Goal: Information Seeking & Learning: Learn about a topic

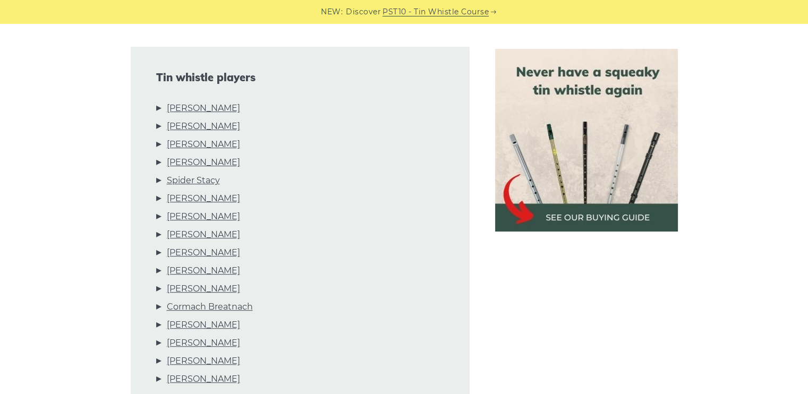
scroll to position [483, 0]
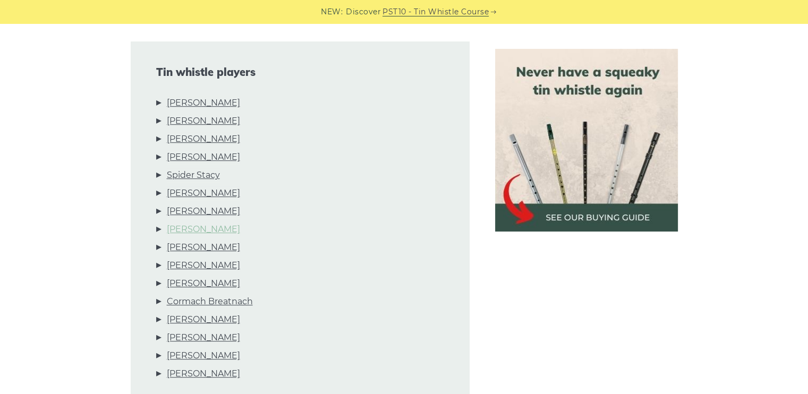
click at [210, 232] on link "Orlaith McAuliffe" at bounding box center [203, 230] width 73 height 14
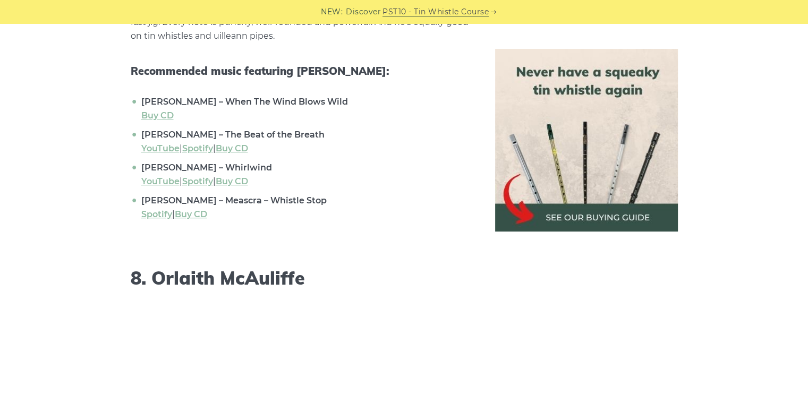
scroll to position [4738, 0]
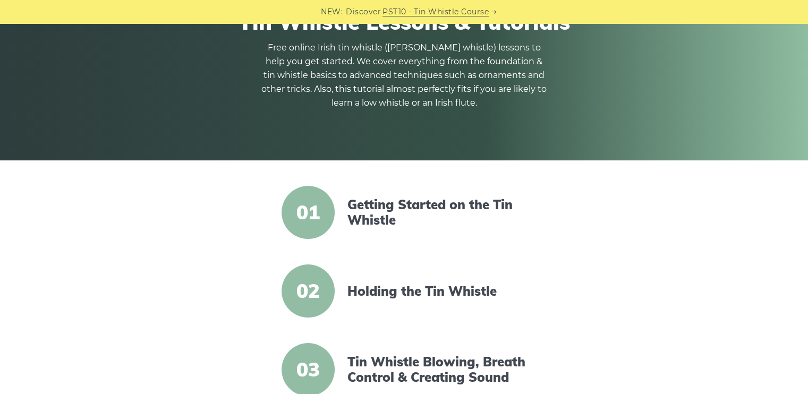
scroll to position [119, 0]
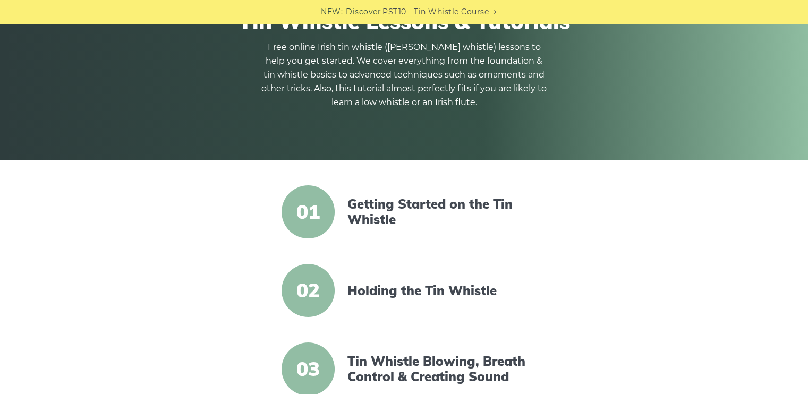
click at [329, 211] on span "01" at bounding box center [308, 211] width 53 height 53
click at [375, 202] on link "Getting Started on the Tin Whistle" at bounding box center [438, 212] width 183 height 31
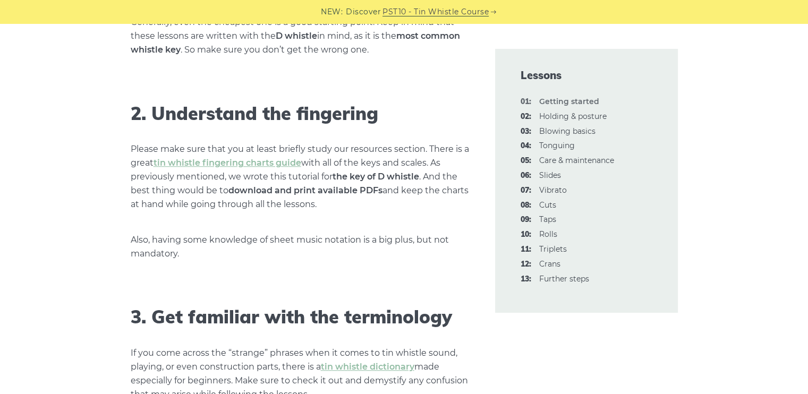
scroll to position [786, 0]
click at [248, 165] on link "tin whistle fingering charts guide" at bounding box center [228, 162] width 148 height 10
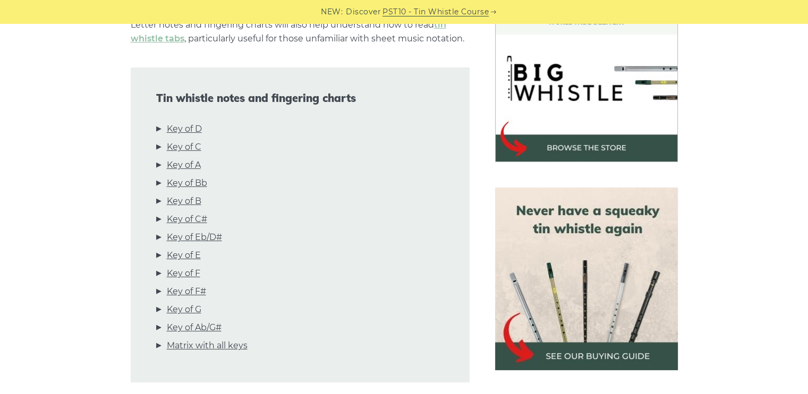
scroll to position [320, 0]
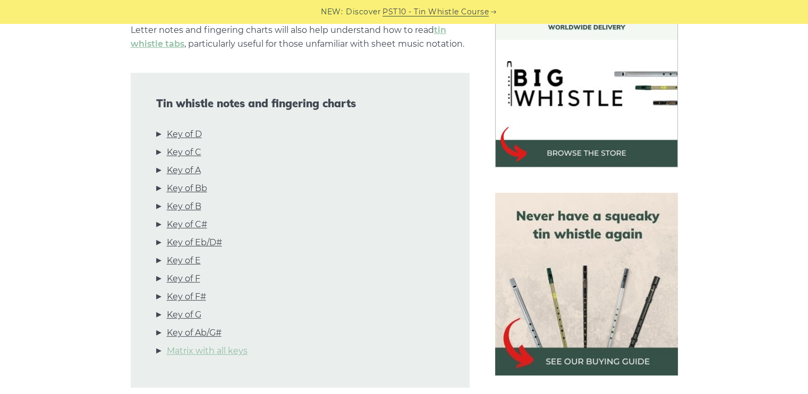
click at [210, 351] on link "Matrix with all keys" at bounding box center [207, 351] width 81 height 14
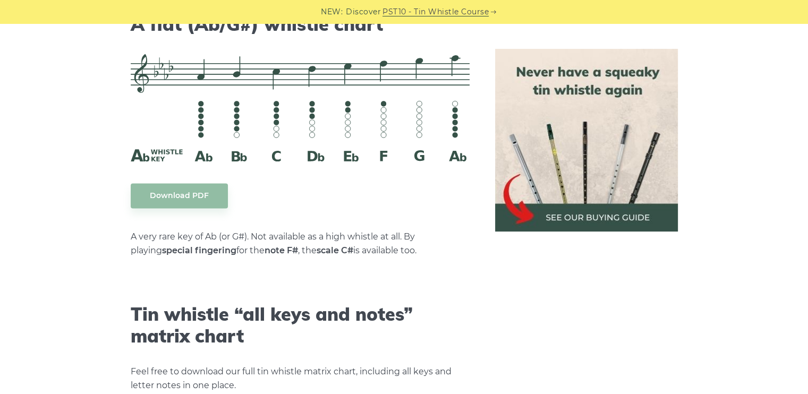
scroll to position [6011, 0]
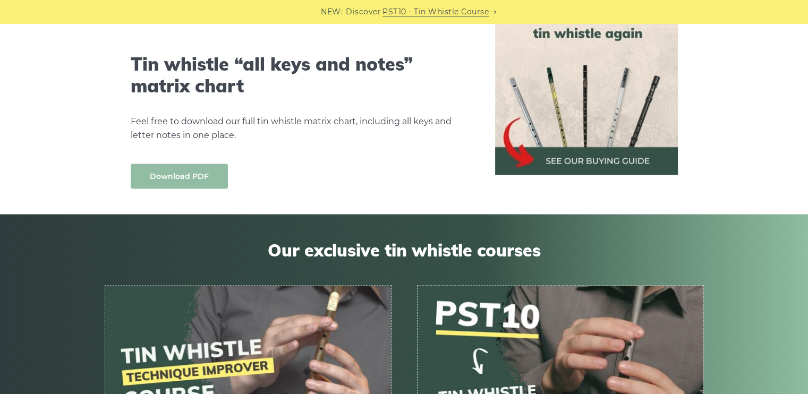
click at [211, 164] on link "Download PDF" at bounding box center [179, 176] width 97 height 25
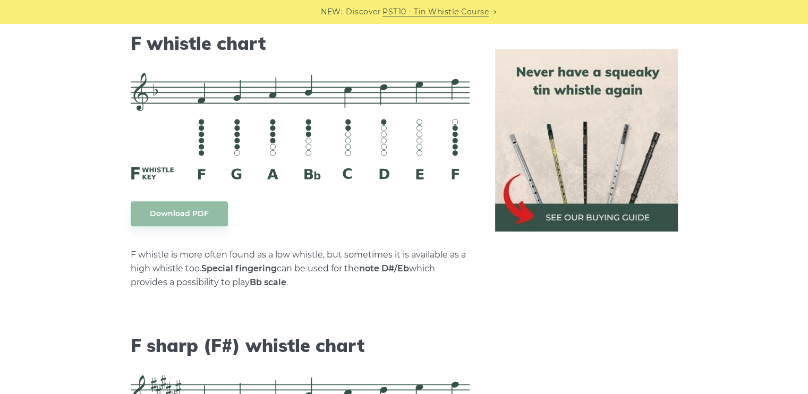
scroll to position [4843, 0]
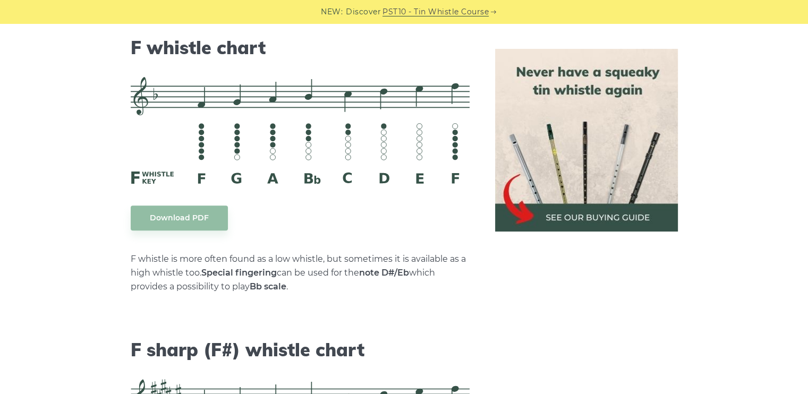
click at [318, 77] on img at bounding box center [300, 130] width 339 height 107
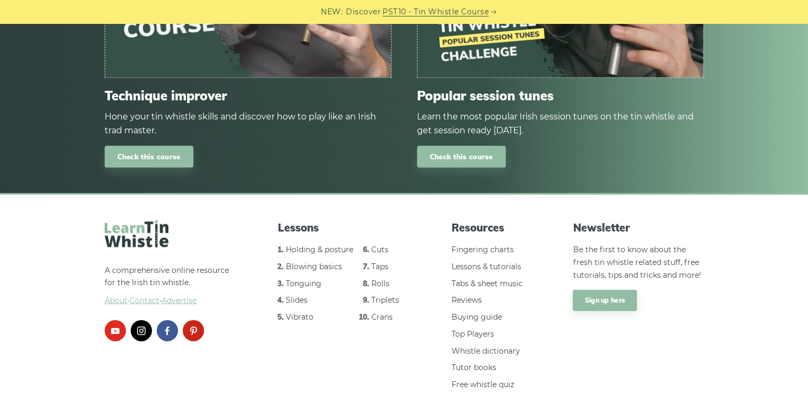
scroll to position [6410, 0]
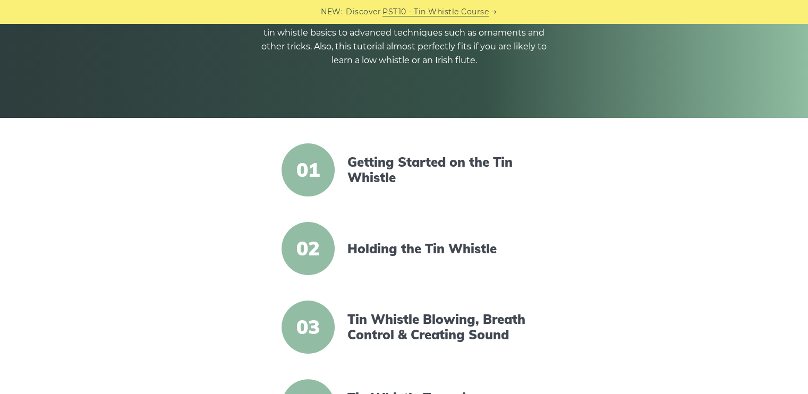
scroll to position [161, 0]
click at [364, 171] on link "Getting Started on the Tin Whistle" at bounding box center [438, 169] width 183 height 31
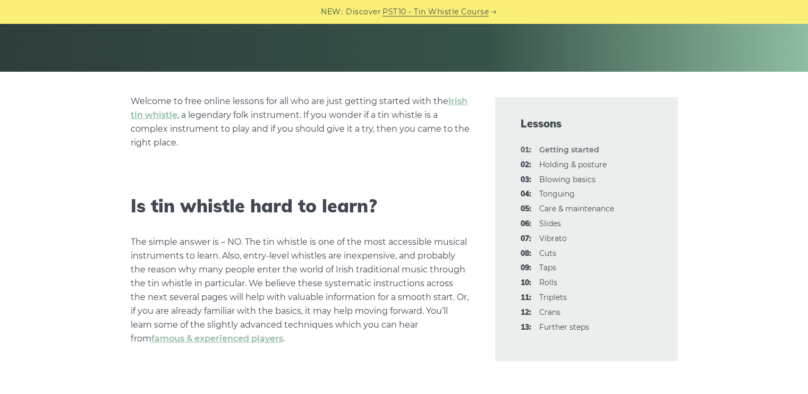
scroll to position [208, 0]
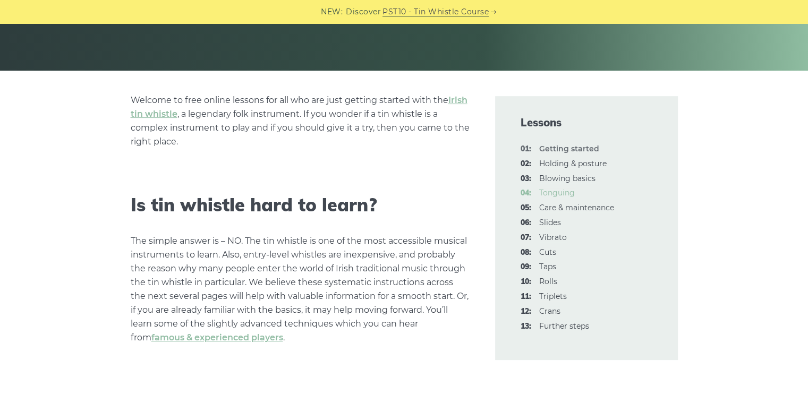
click at [565, 193] on link "04: Tonguing" at bounding box center [557, 193] width 36 height 10
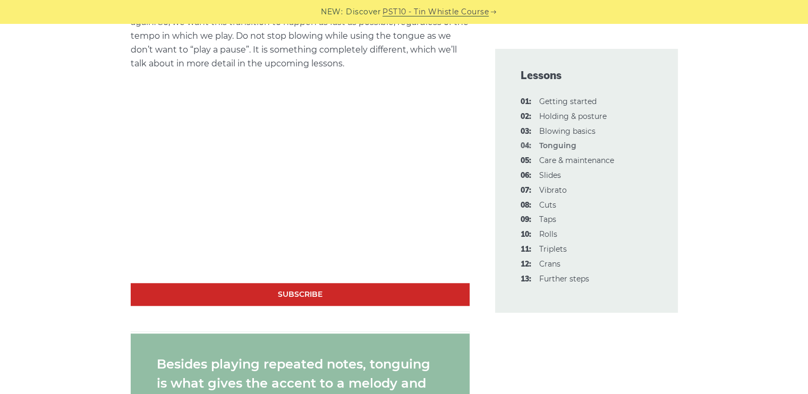
scroll to position [791, 0]
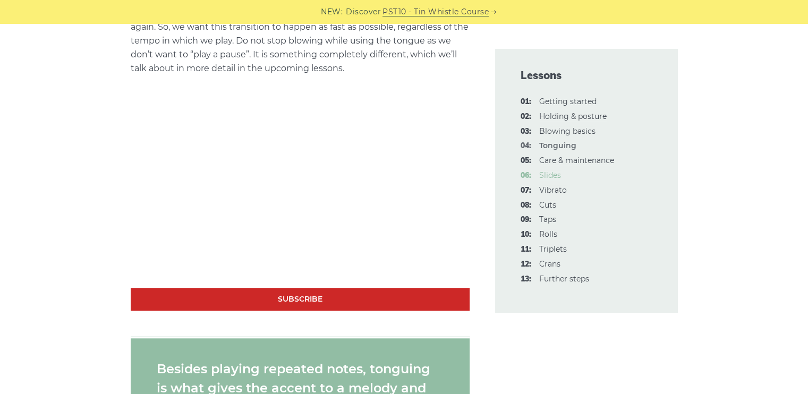
click at [556, 175] on link "06: Slides" at bounding box center [550, 176] width 22 height 10
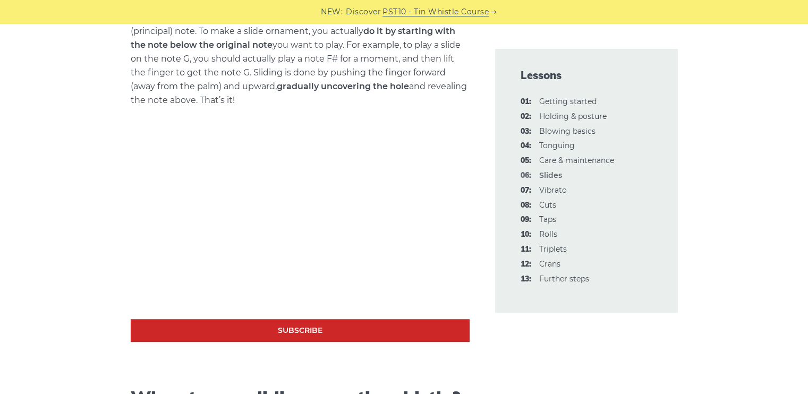
scroll to position [467, 0]
click at [557, 276] on link "13: Further steps" at bounding box center [564, 279] width 50 height 10
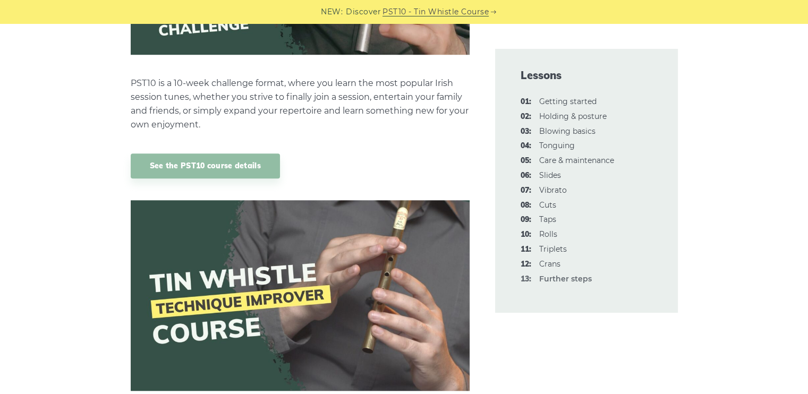
scroll to position [779, 0]
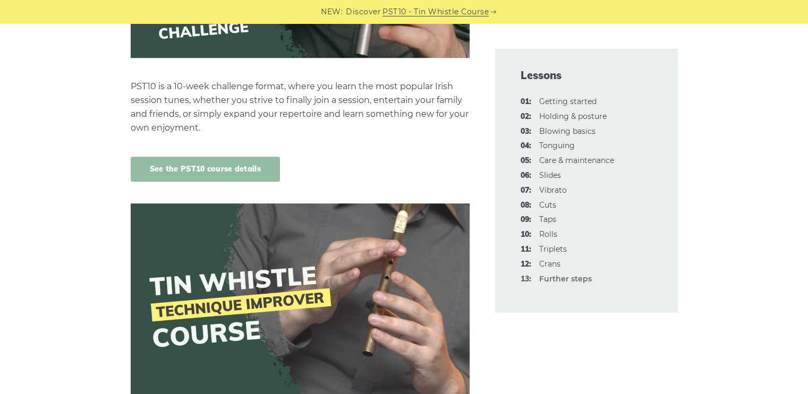
click at [227, 167] on link "See the PST10 course details" at bounding box center [205, 169] width 149 height 25
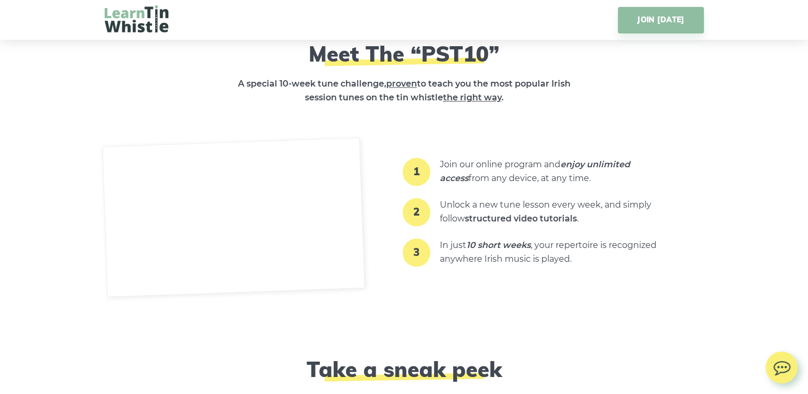
scroll to position [1245, 0]
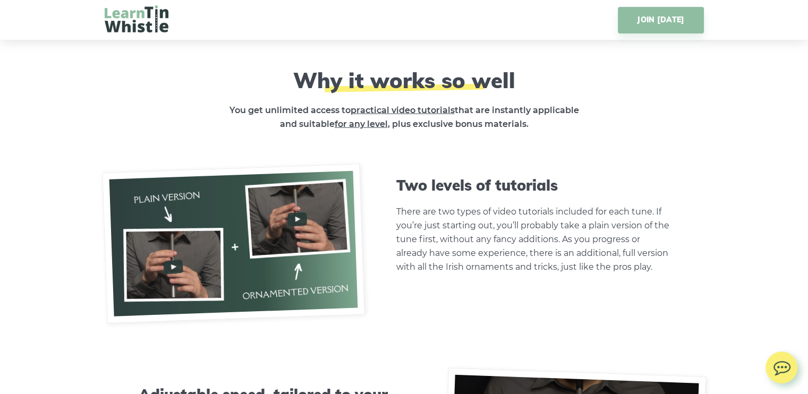
scroll to position [2549, 0]
